Goal: Task Accomplishment & Management: Use online tool/utility

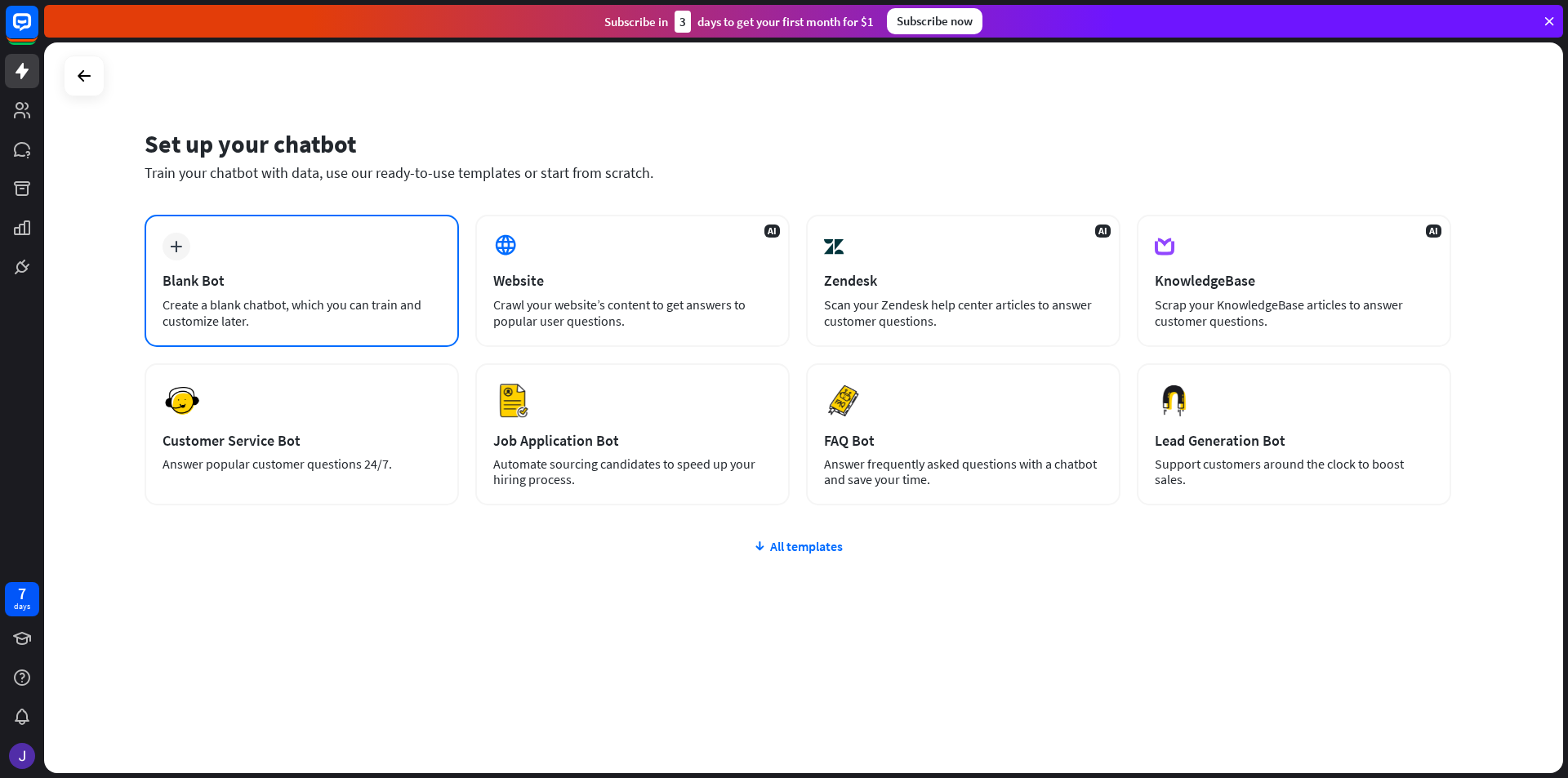
click at [325, 261] on div "plus Blank Bot Create a blank chatbot, which you can train and customize later." at bounding box center [302, 281] width 315 height 133
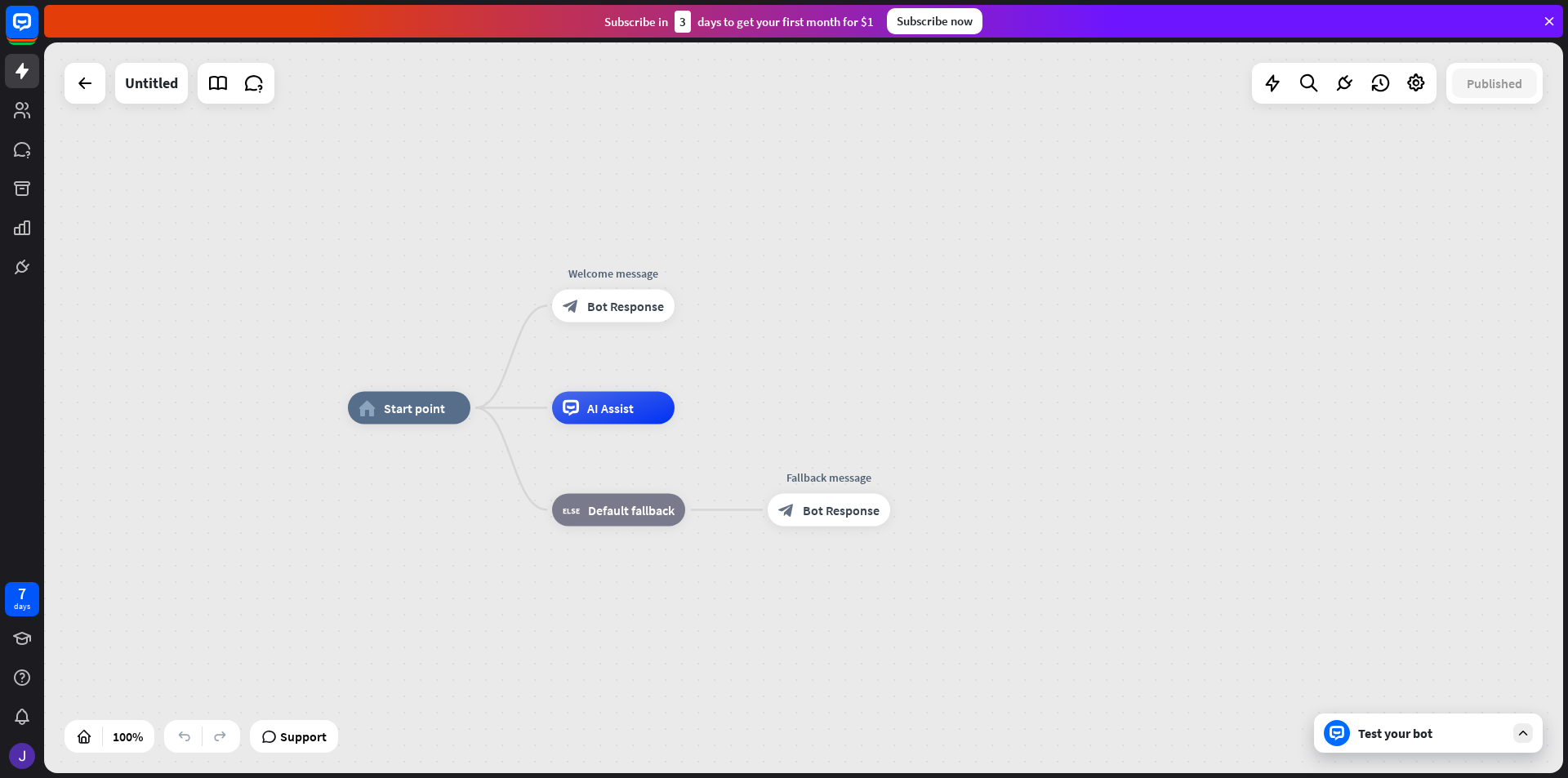
click at [1411, 736] on div "Test your bot" at bounding box center [1432, 733] width 147 height 16
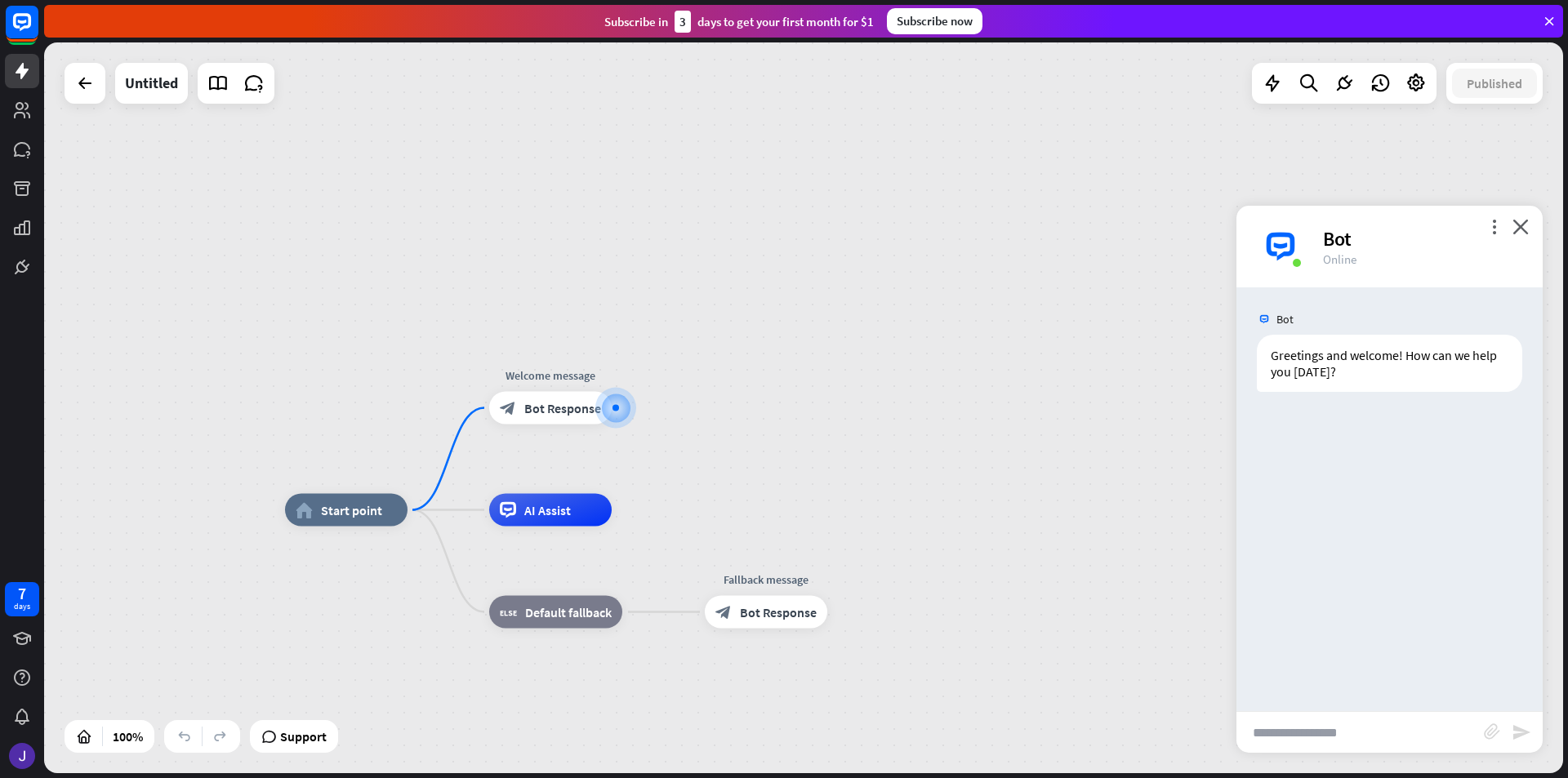
click at [1411, 736] on input "text" at bounding box center [1360, 732] width 247 height 41
click at [11, 29] on rect at bounding box center [22, 22] width 36 height 36
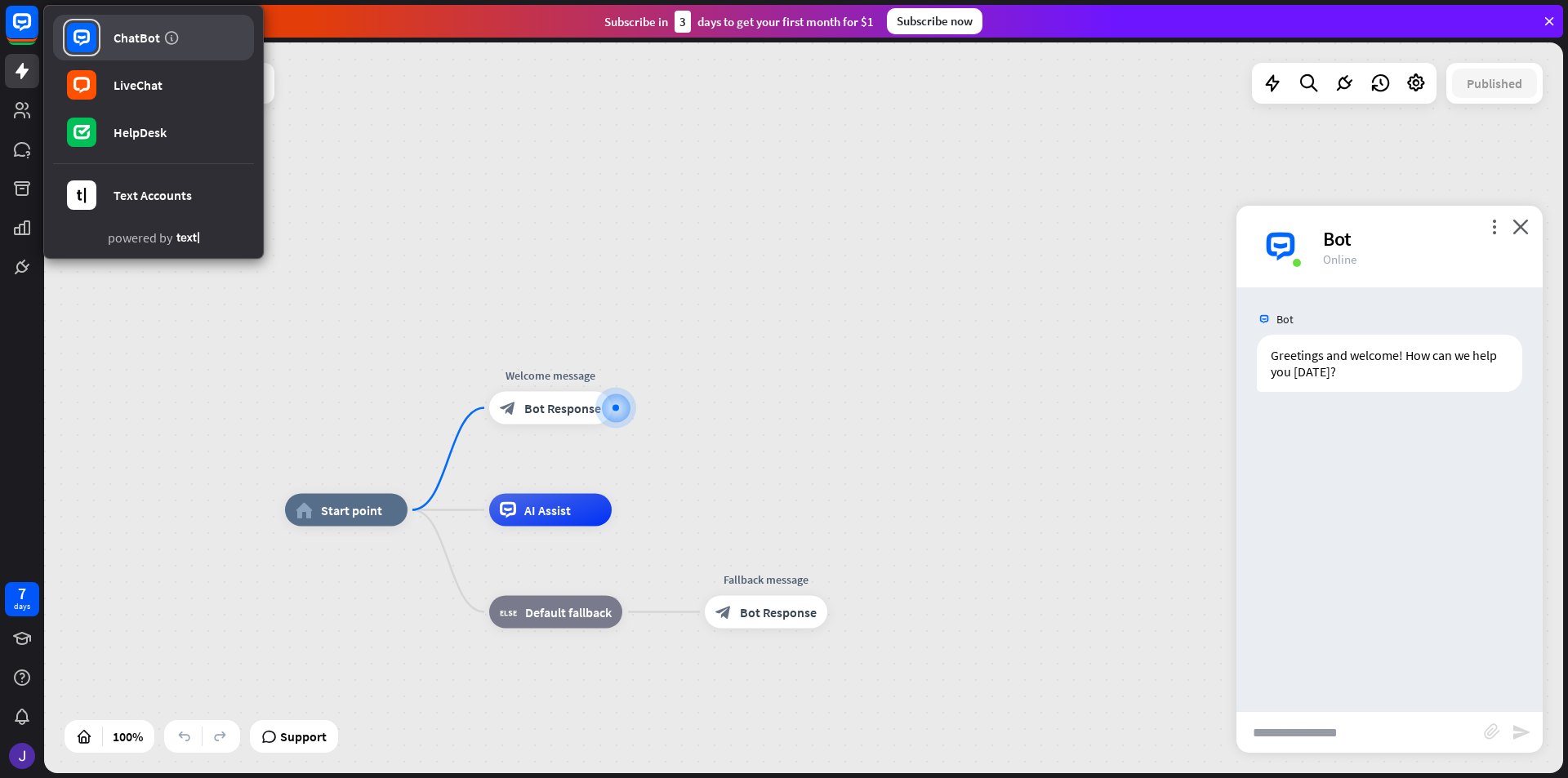
click at [123, 33] on div "ChatBot" at bounding box center [136, 37] width 46 height 16
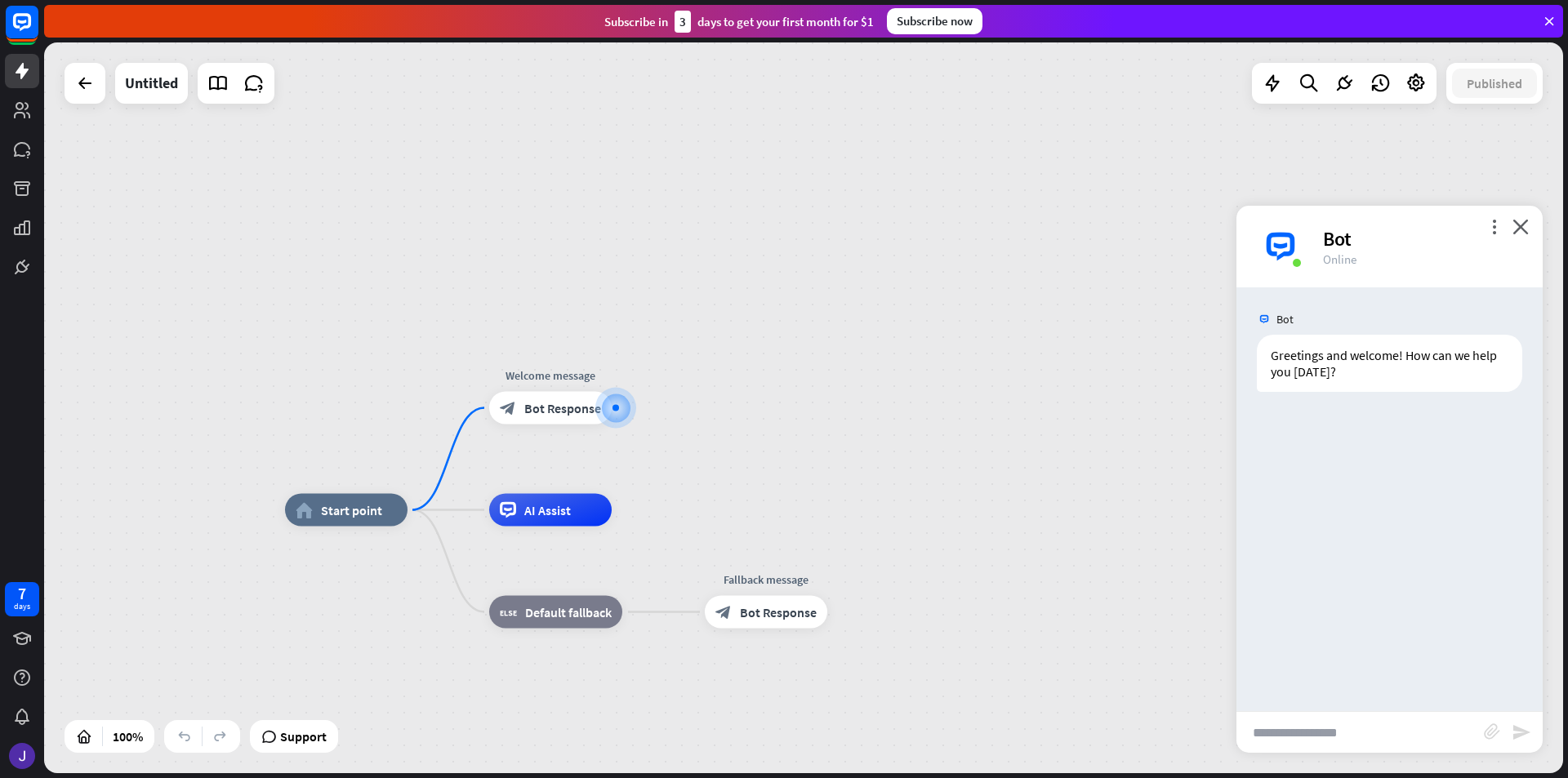
click at [1287, 726] on input "text" at bounding box center [1360, 732] width 247 height 41
type input "**********"
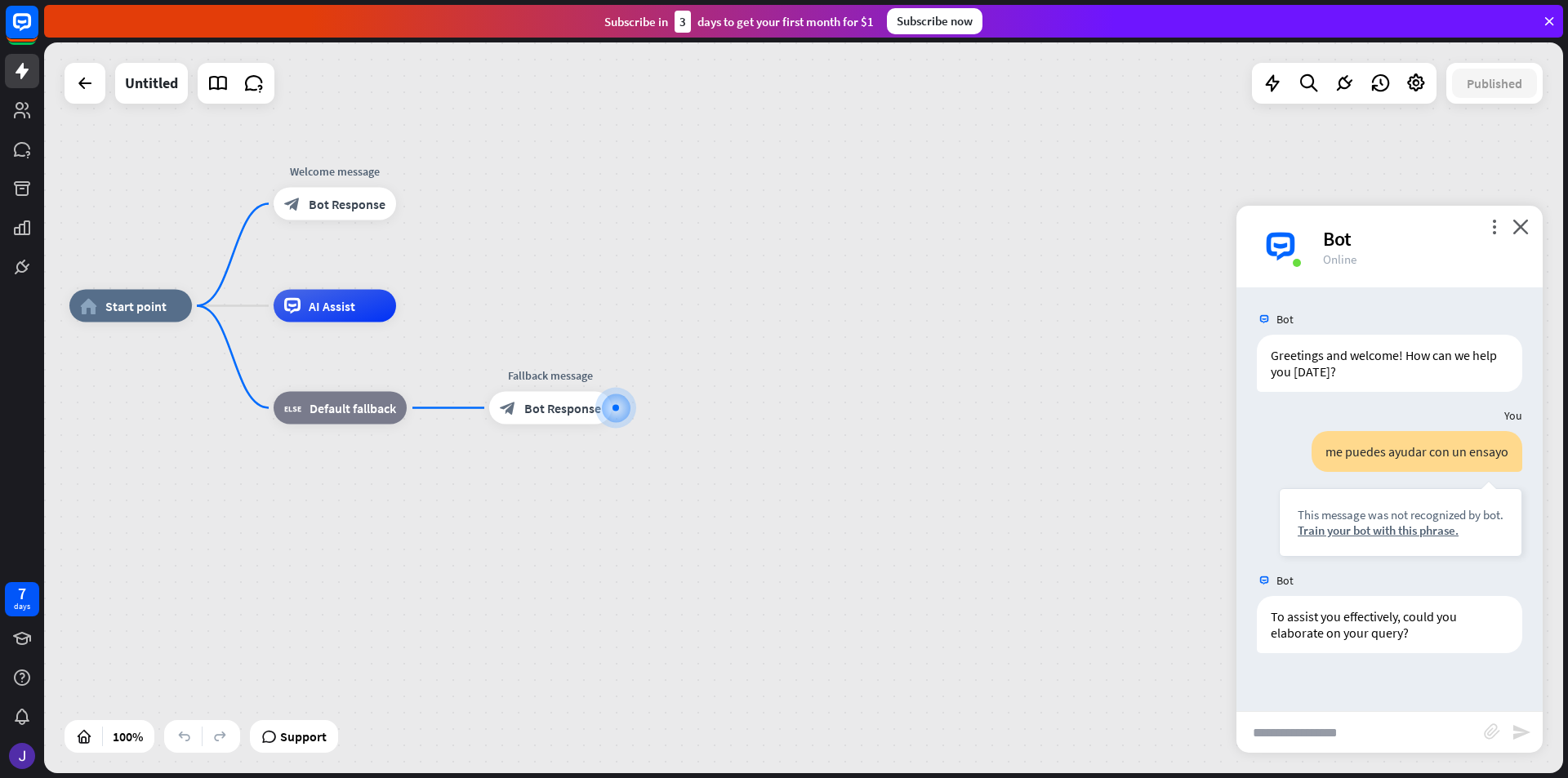
click at [1364, 743] on input "text" at bounding box center [1360, 732] width 247 height 41
click at [1371, 733] on input "text" at bounding box center [1360, 732] width 247 height 41
type input "**********"
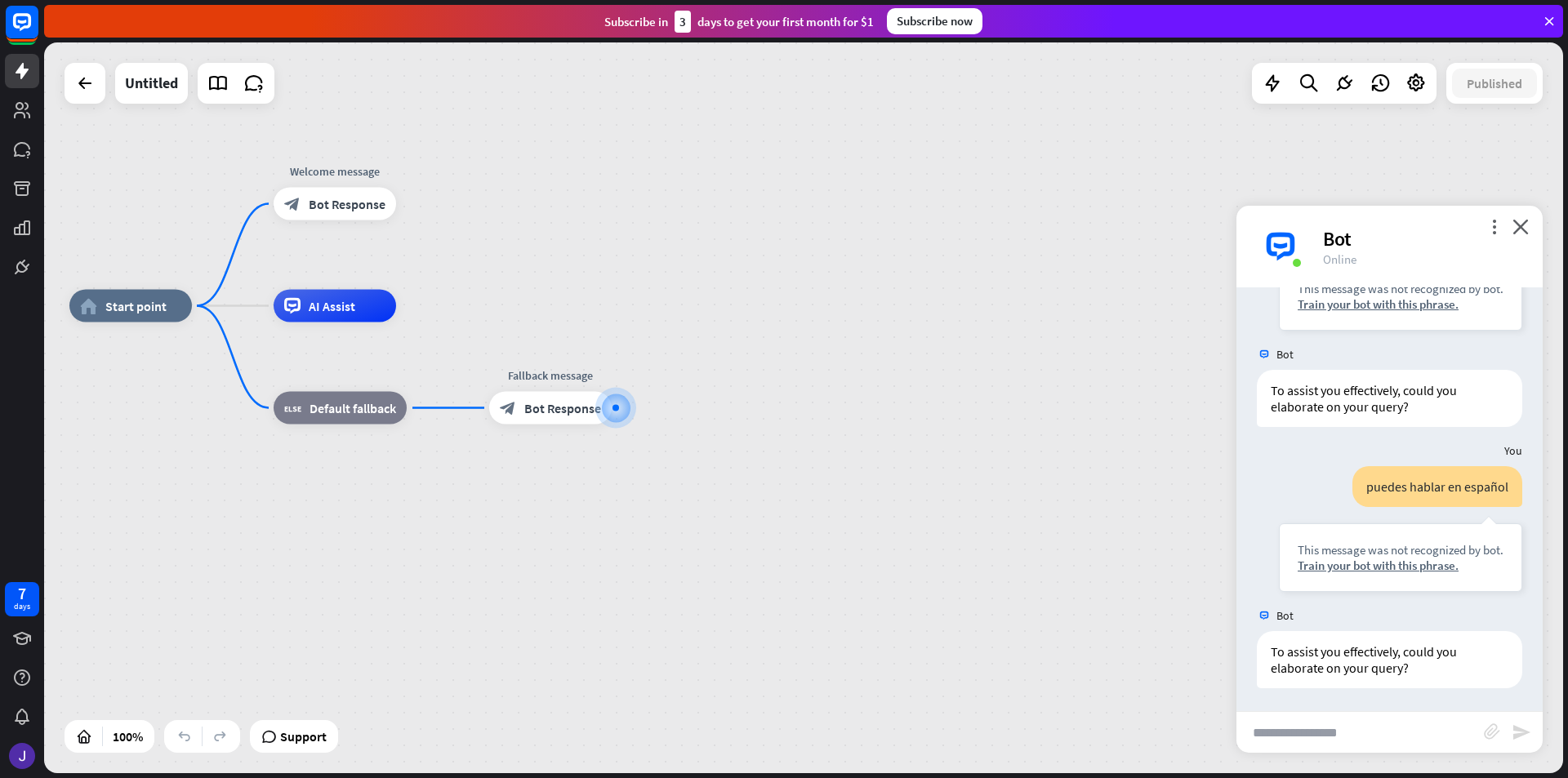
scroll to position [228, 0]
click at [1531, 228] on div "more_vert close Bot Online" at bounding box center [1389, 246] width 306 height 82
click at [1522, 229] on icon "close" at bounding box center [1521, 226] width 16 height 15
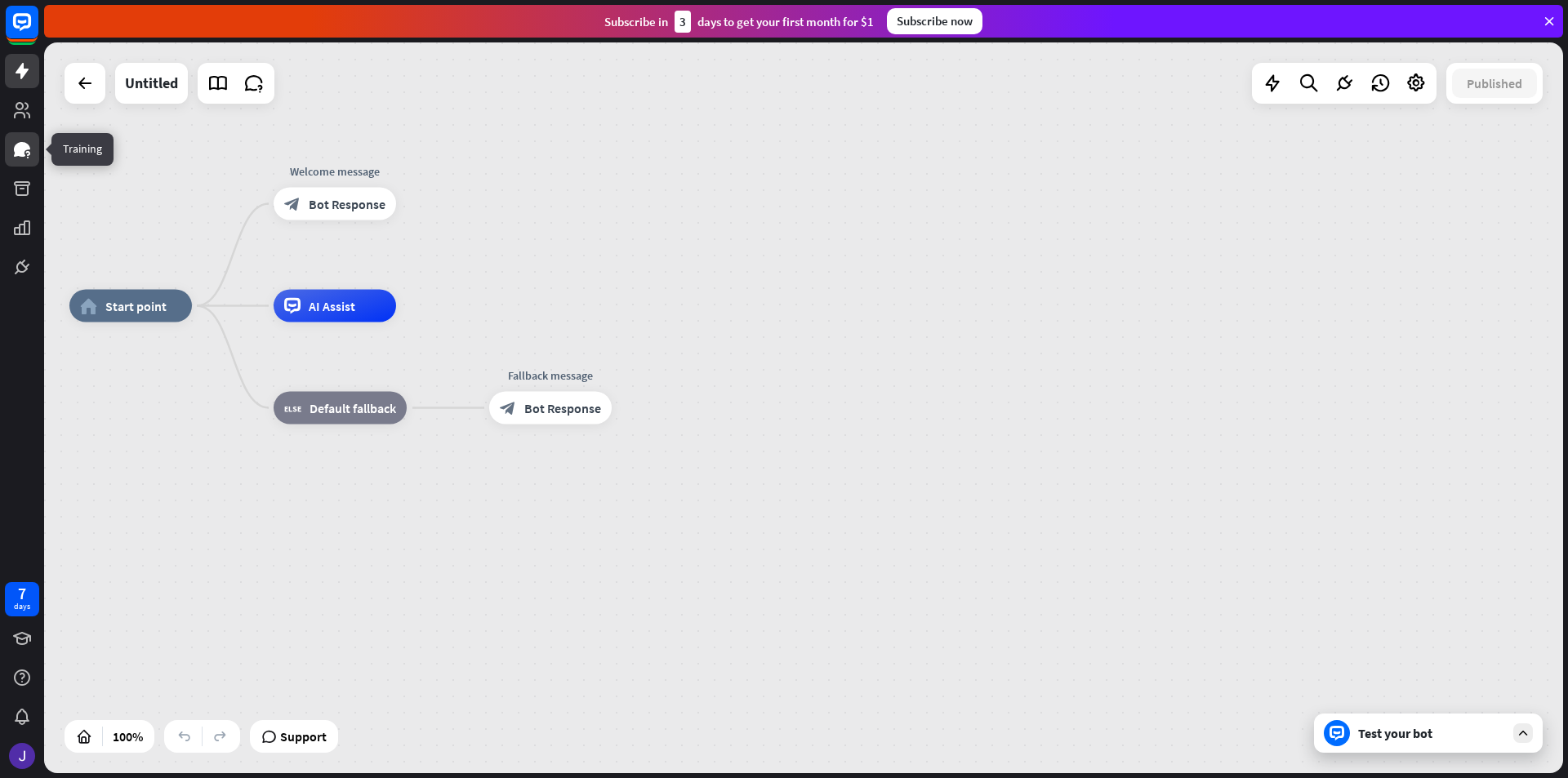
click at [20, 148] on icon at bounding box center [22, 149] width 16 height 15
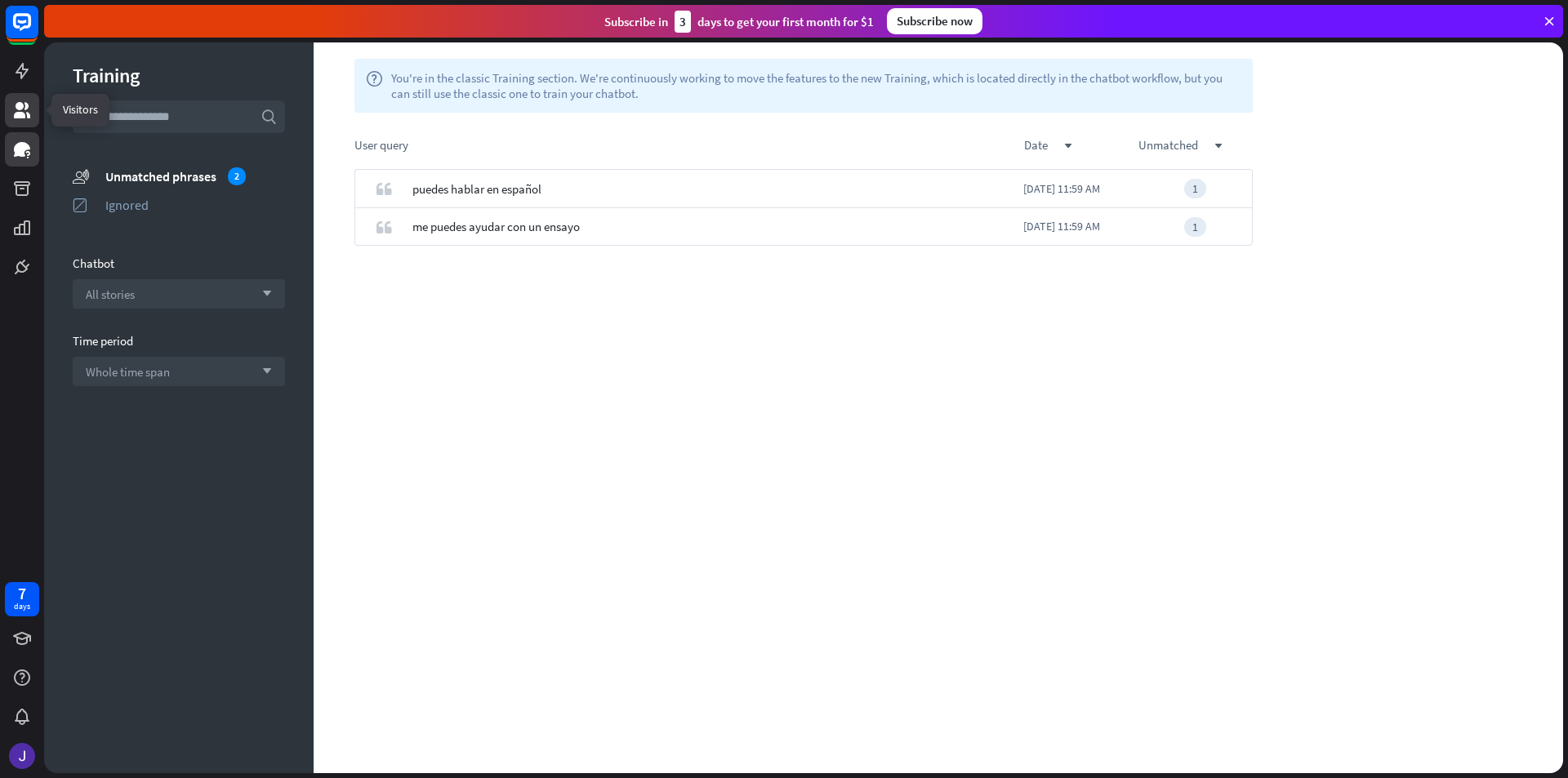
click at [17, 109] on icon at bounding box center [22, 110] width 16 height 16
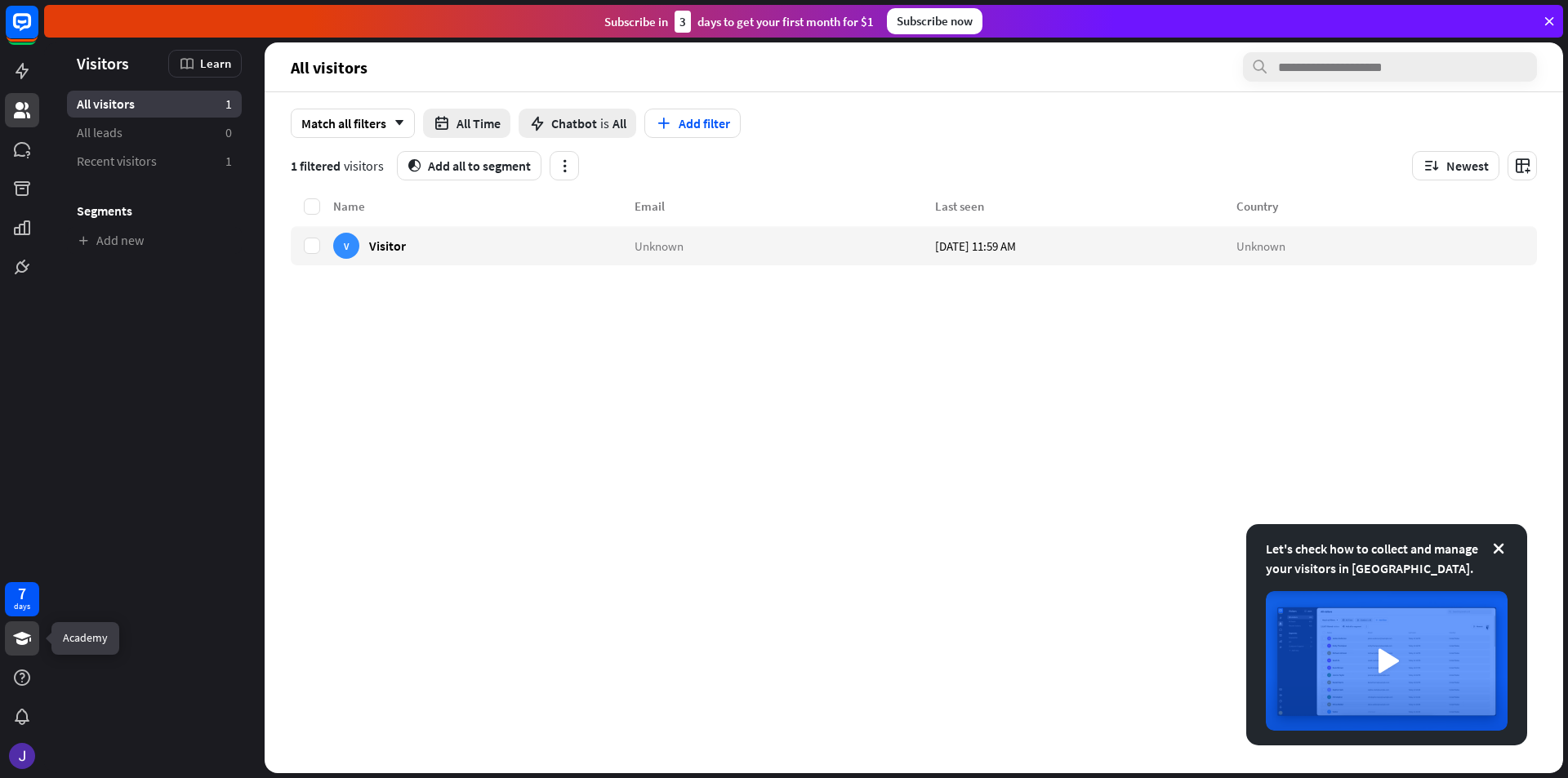
click at [20, 654] on link at bounding box center [22, 639] width 35 height 35
